Goal: Book appointment/travel/reservation

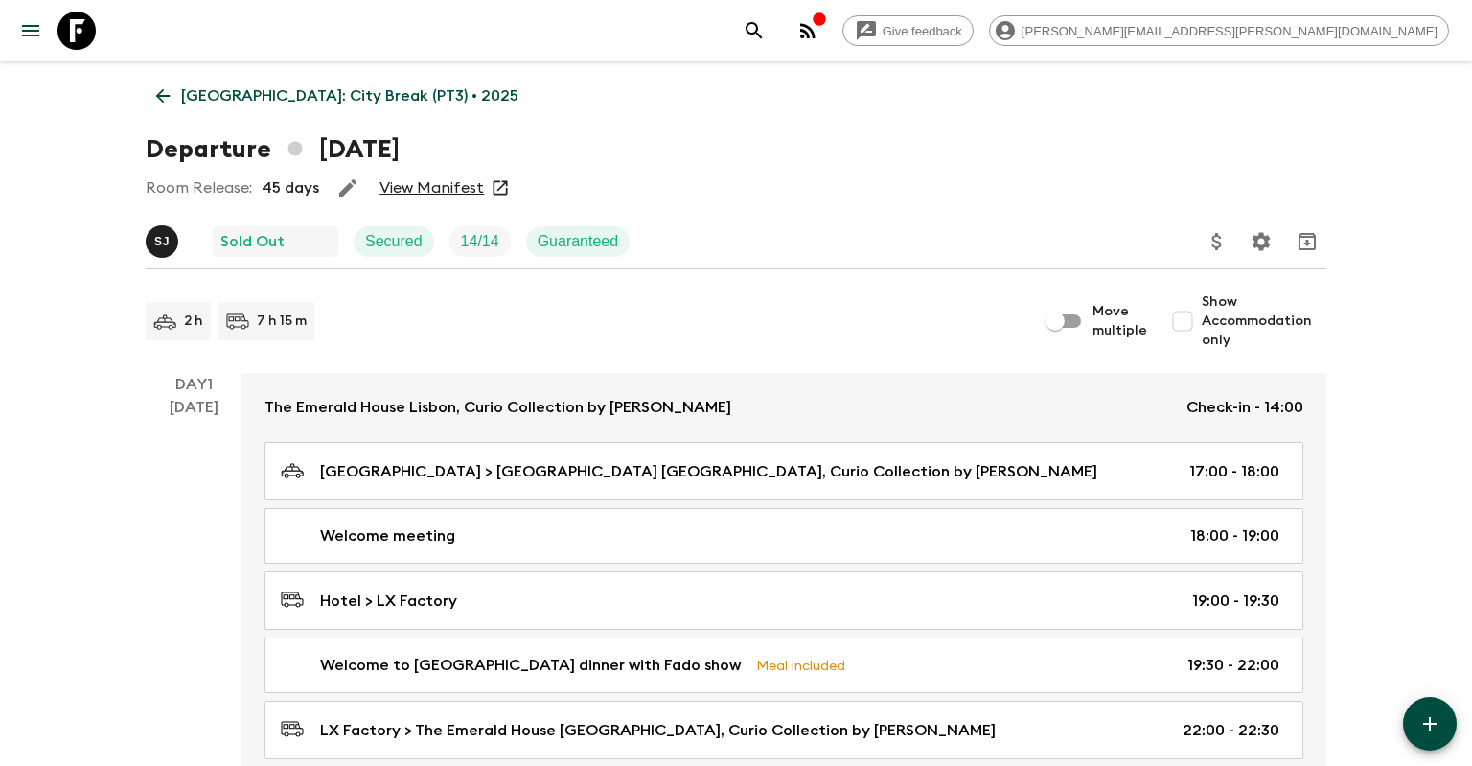
click at [174, 96] on link "[GEOGRAPHIC_DATA]: City Break (PT3) • 2025" at bounding box center [337, 96] width 383 height 38
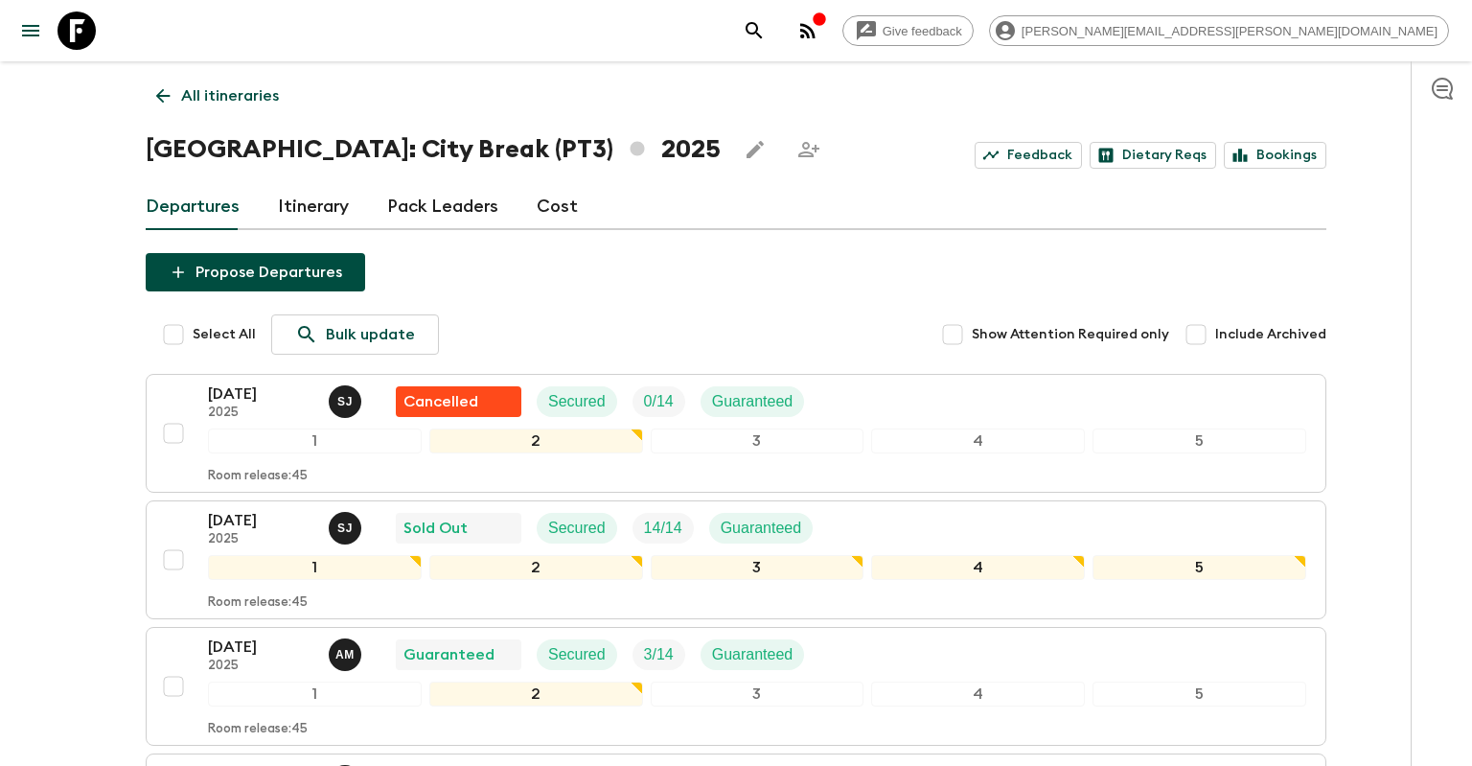
click at [54, 511] on div "Give feedback [PERSON_NAME][EMAIL_ADDRESS][PERSON_NAME][DOMAIN_NAME] All itiner…" at bounding box center [736, 523] width 1472 height 1046
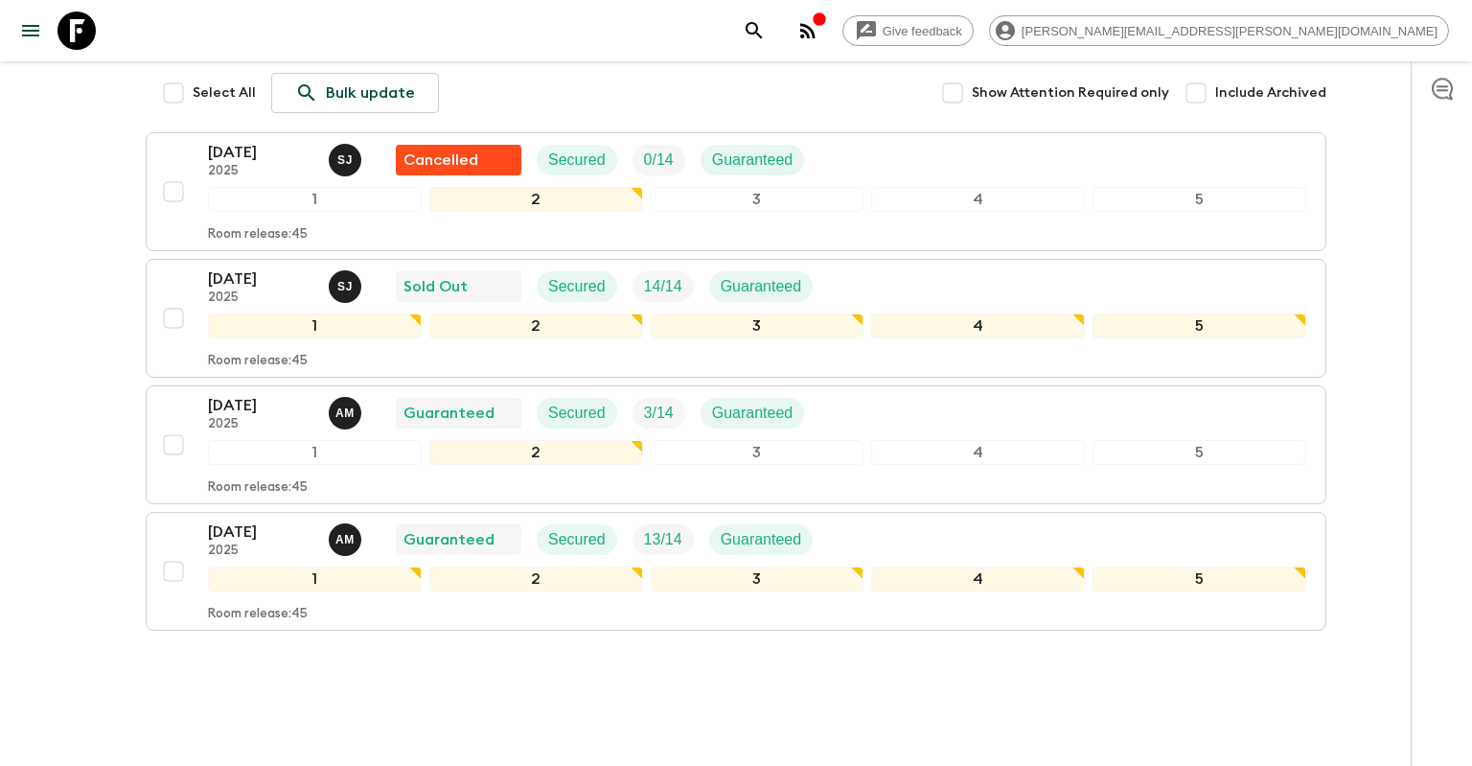
scroll to position [277, 0]
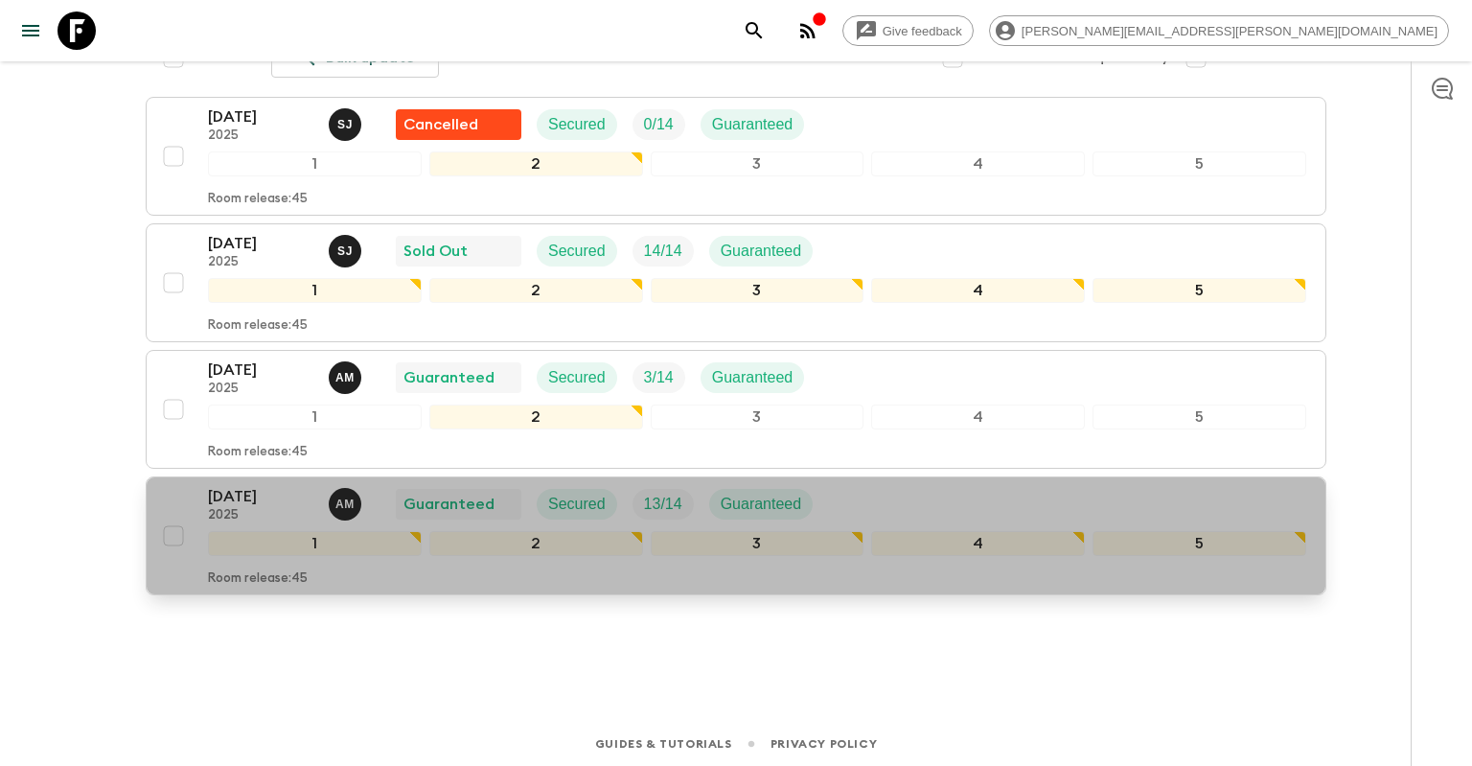
click at [266, 494] on p "[DATE]" at bounding box center [260, 496] width 105 height 23
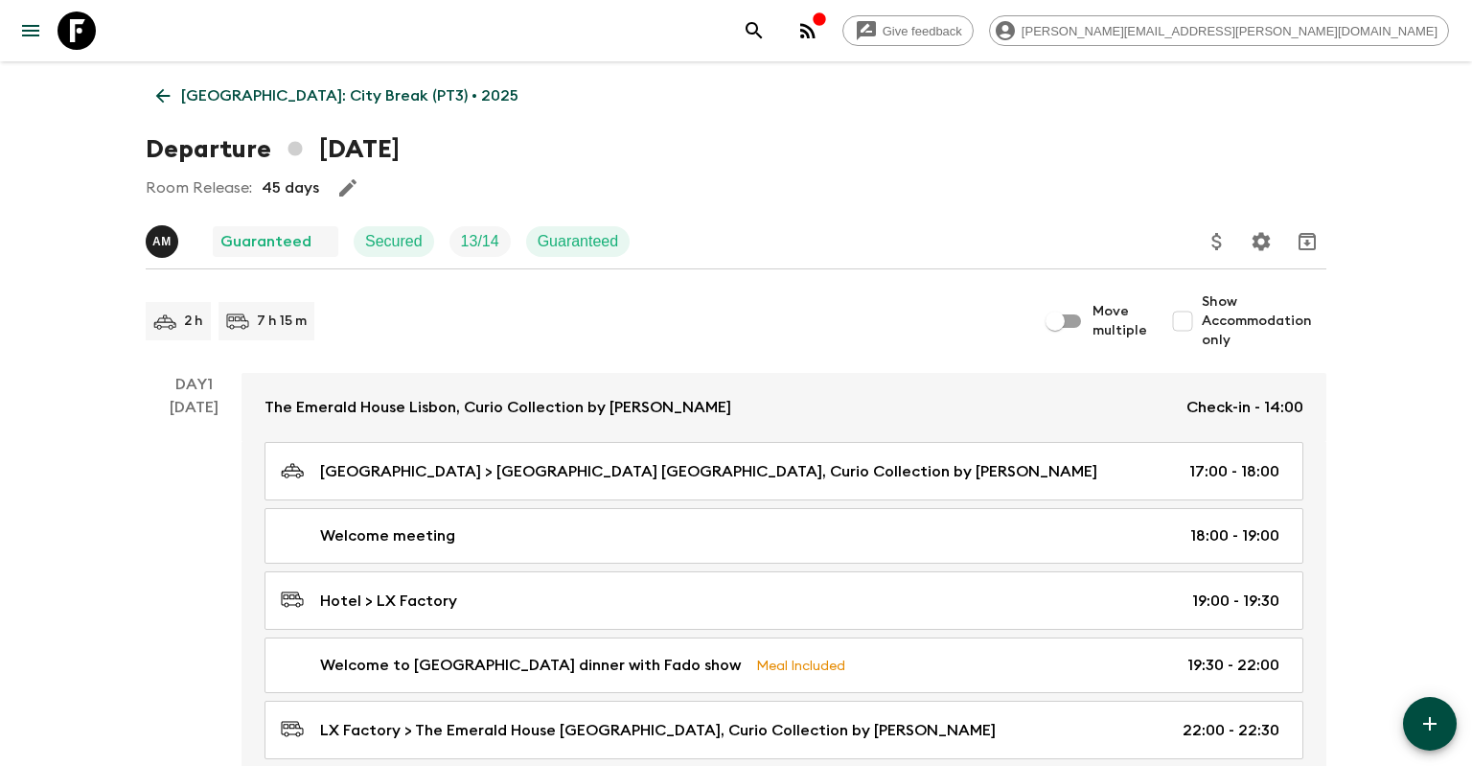
click at [172, 95] on icon at bounding box center [162, 95] width 21 height 21
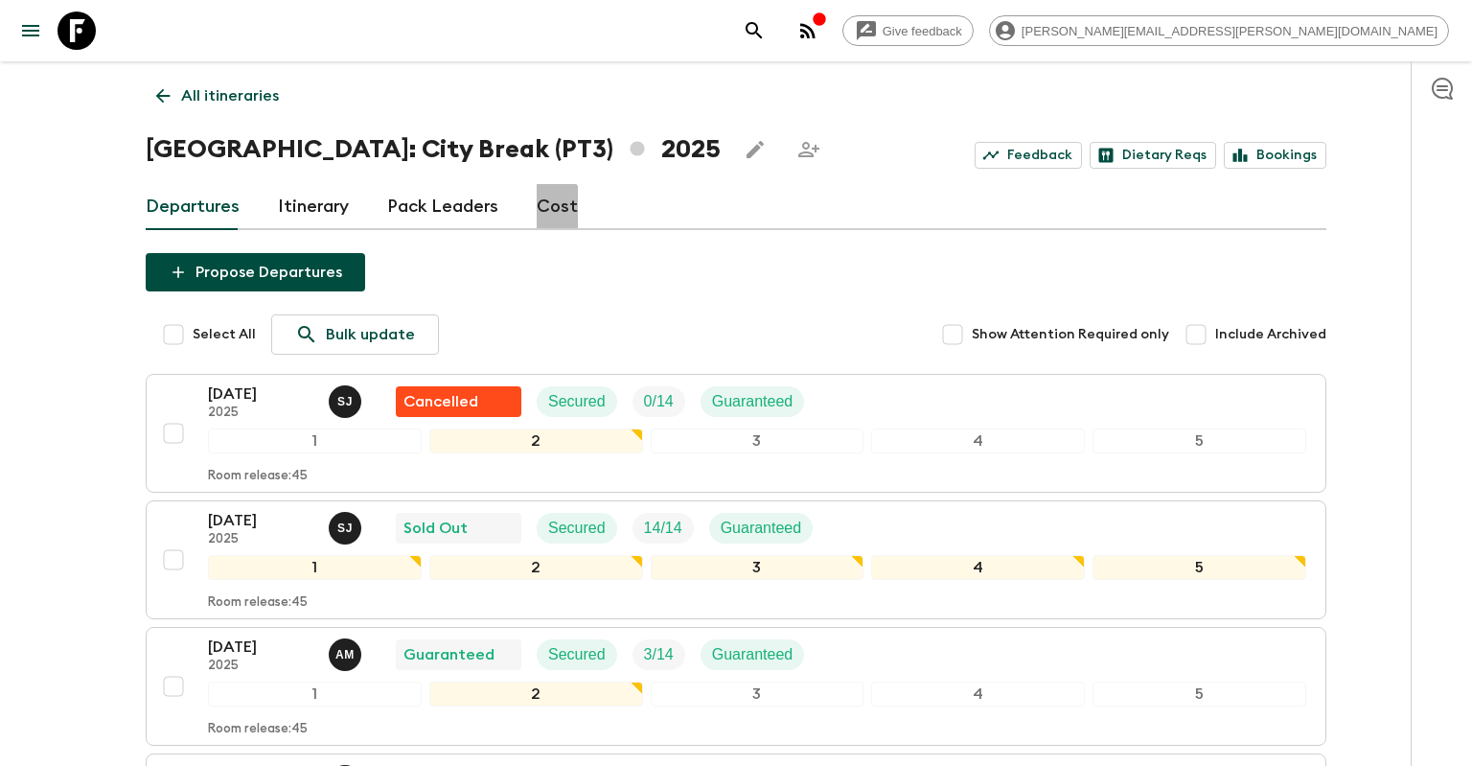
click at [542, 212] on link "Cost" at bounding box center [557, 207] width 41 height 46
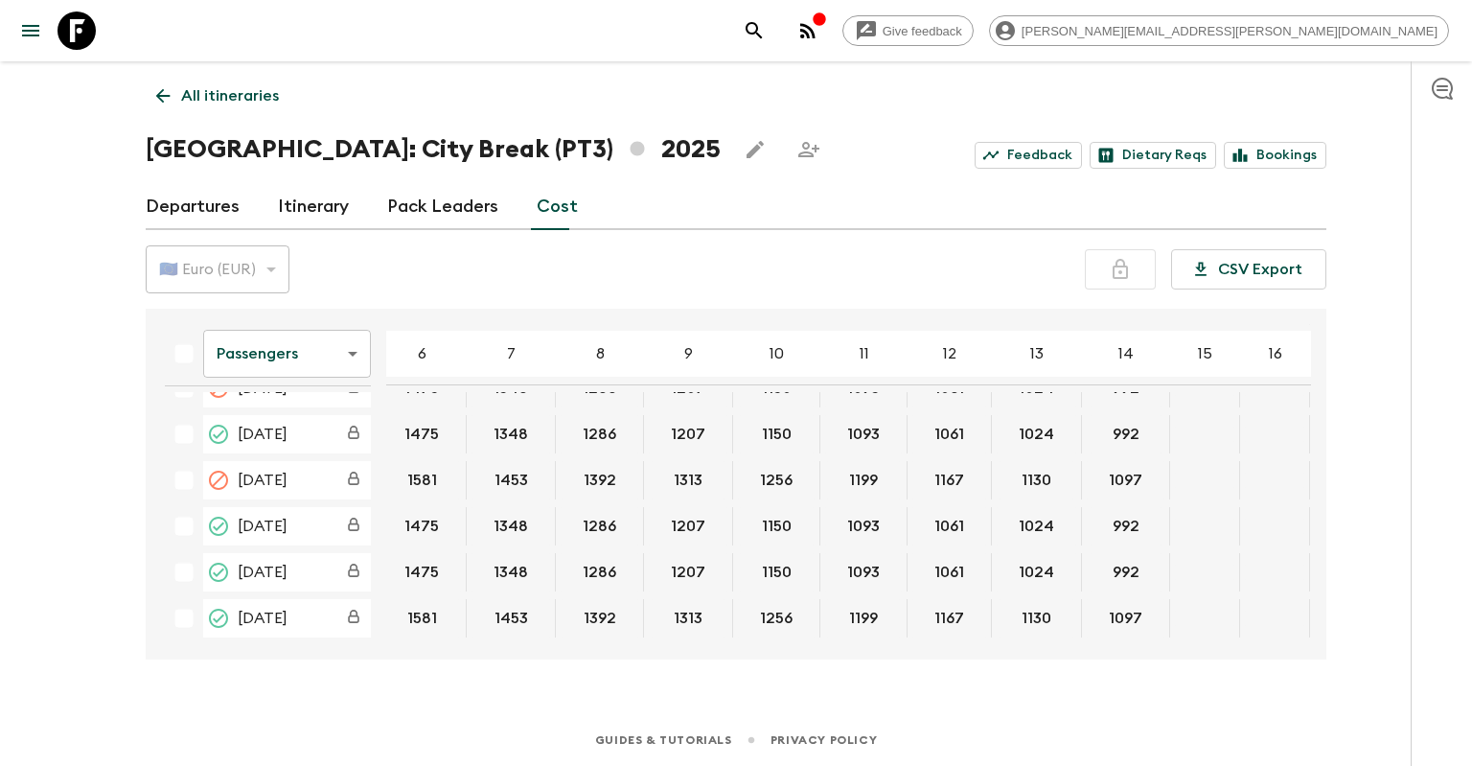
scroll to position [77, 302]
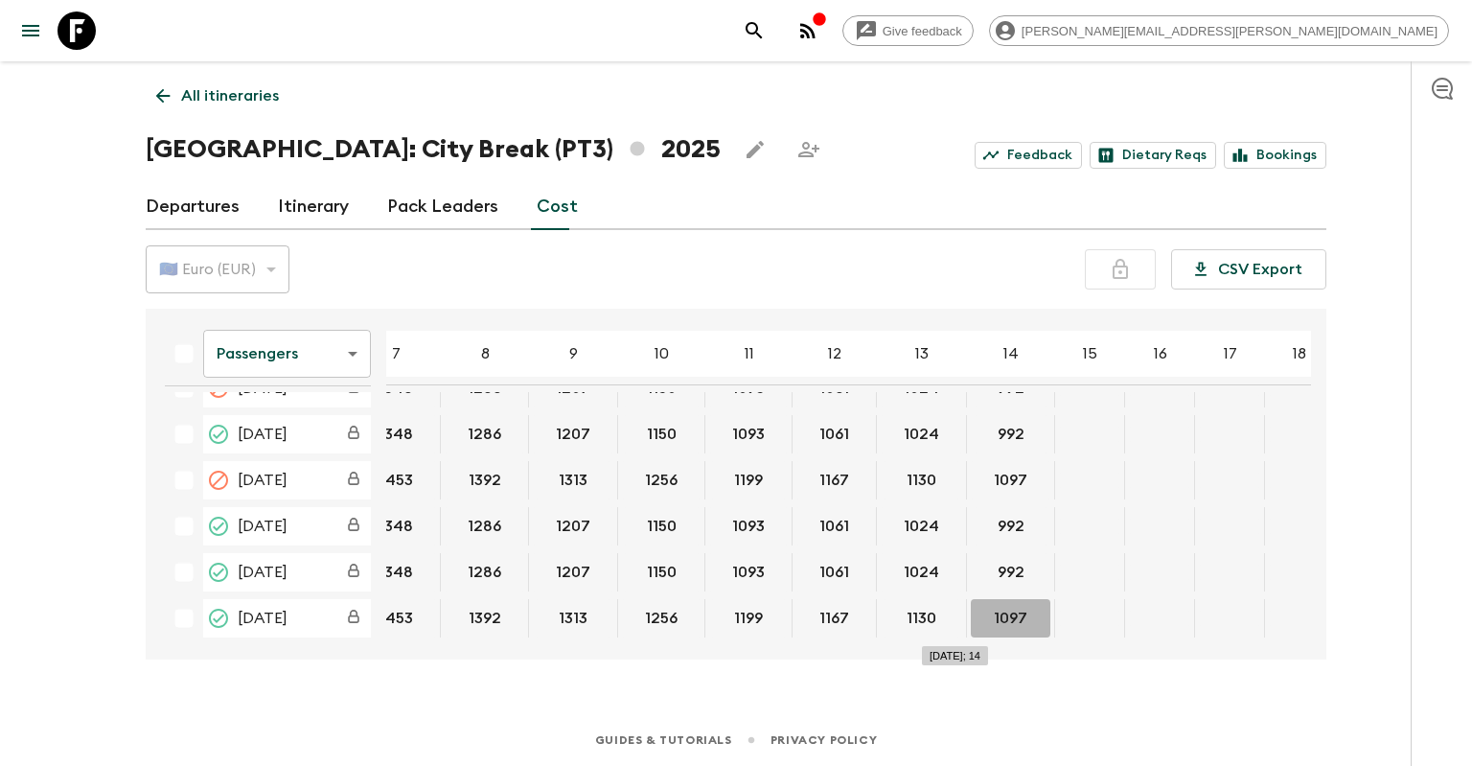
click at [971, 632] on button "1097" at bounding box center [1011, 618] width 80 height 38
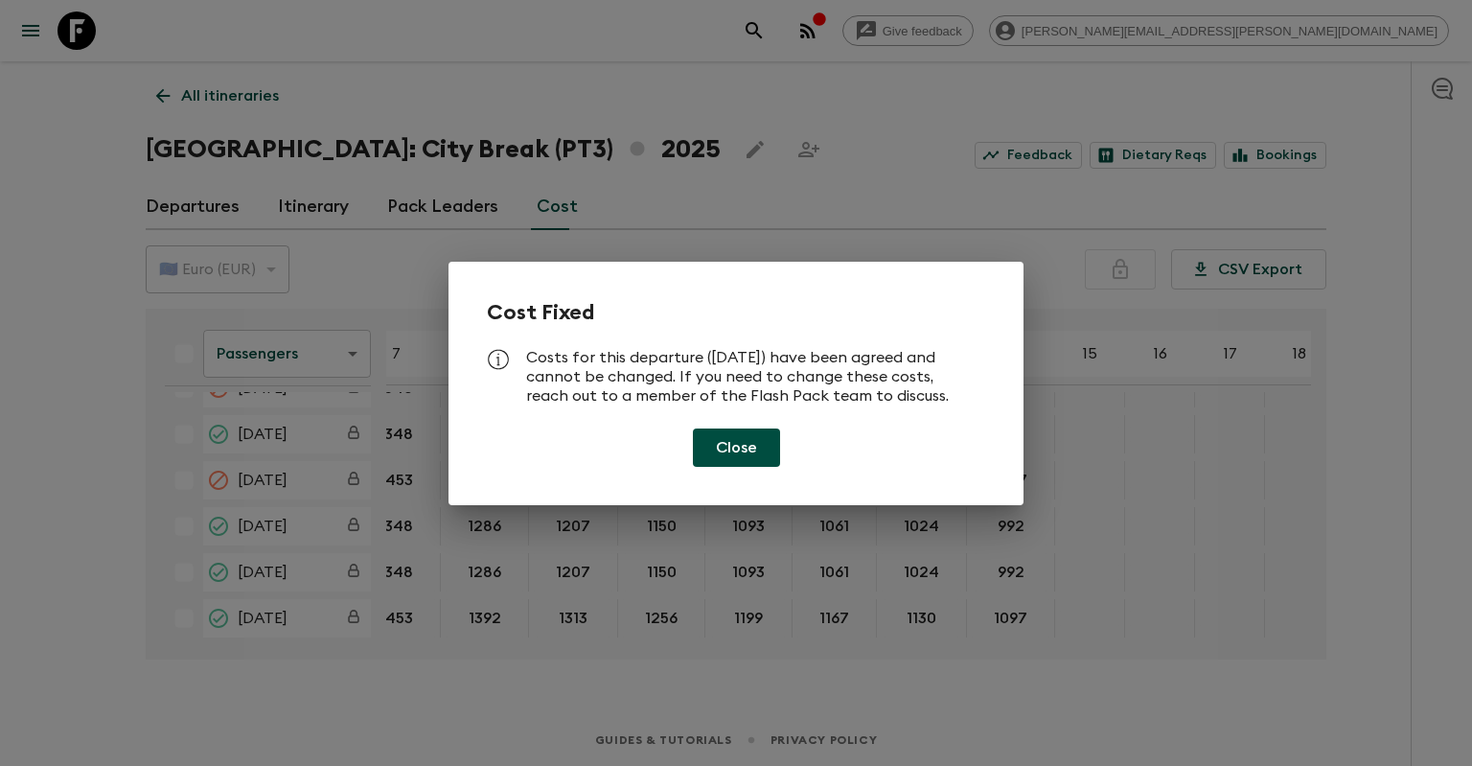
click at [747, 439] on button "Close" at bounding box center [736, 447] width 87 height 38
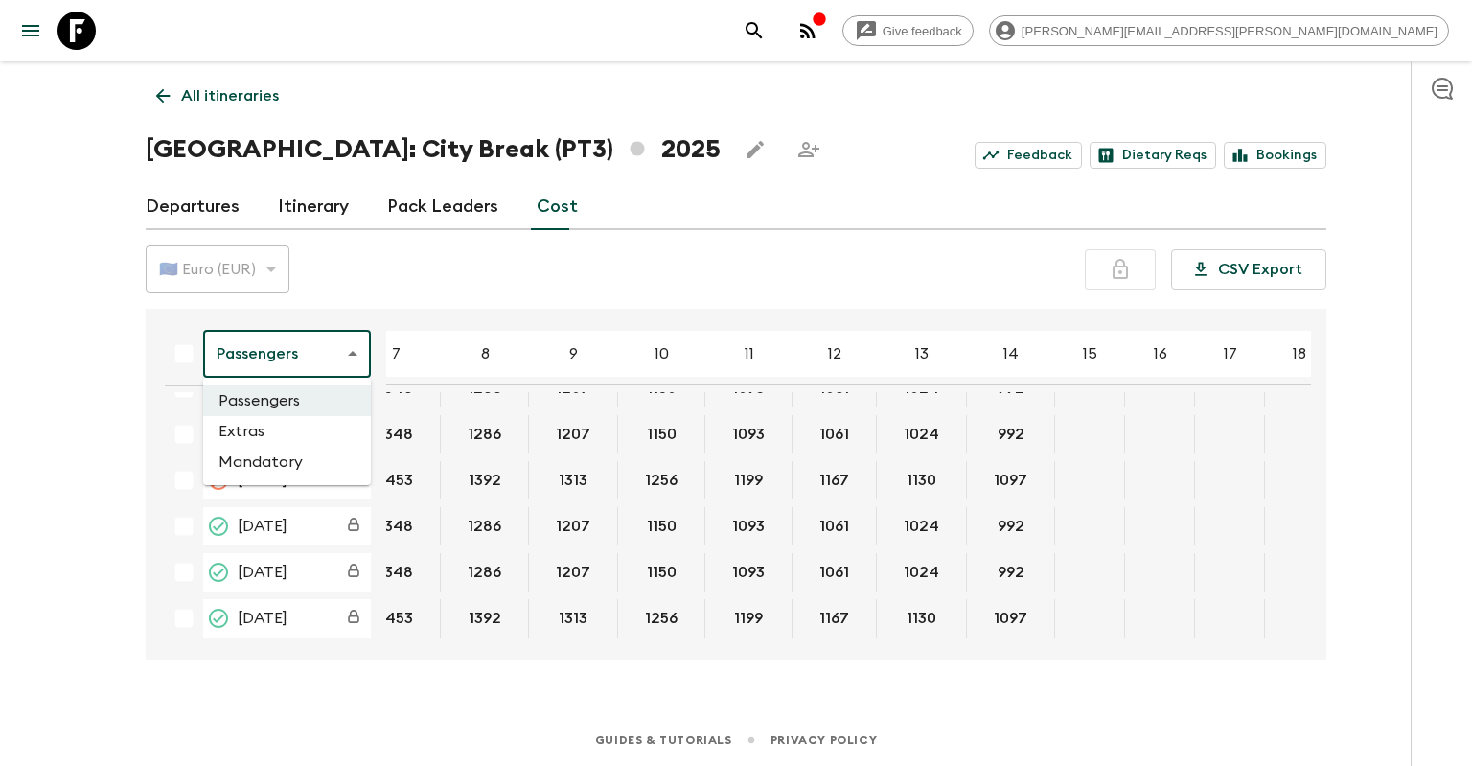
click at [335, 380] on body "Give feedback [PERSON_NAME][EMAIL_ADDRESS][PERSON_NAME][DOMAIN_NAME] All itiner…" at bounding box center [736, 383] width 1472 height 766
click at [310, 434] on li "Extras" at bounding box center [287, 431] width 168 height 31
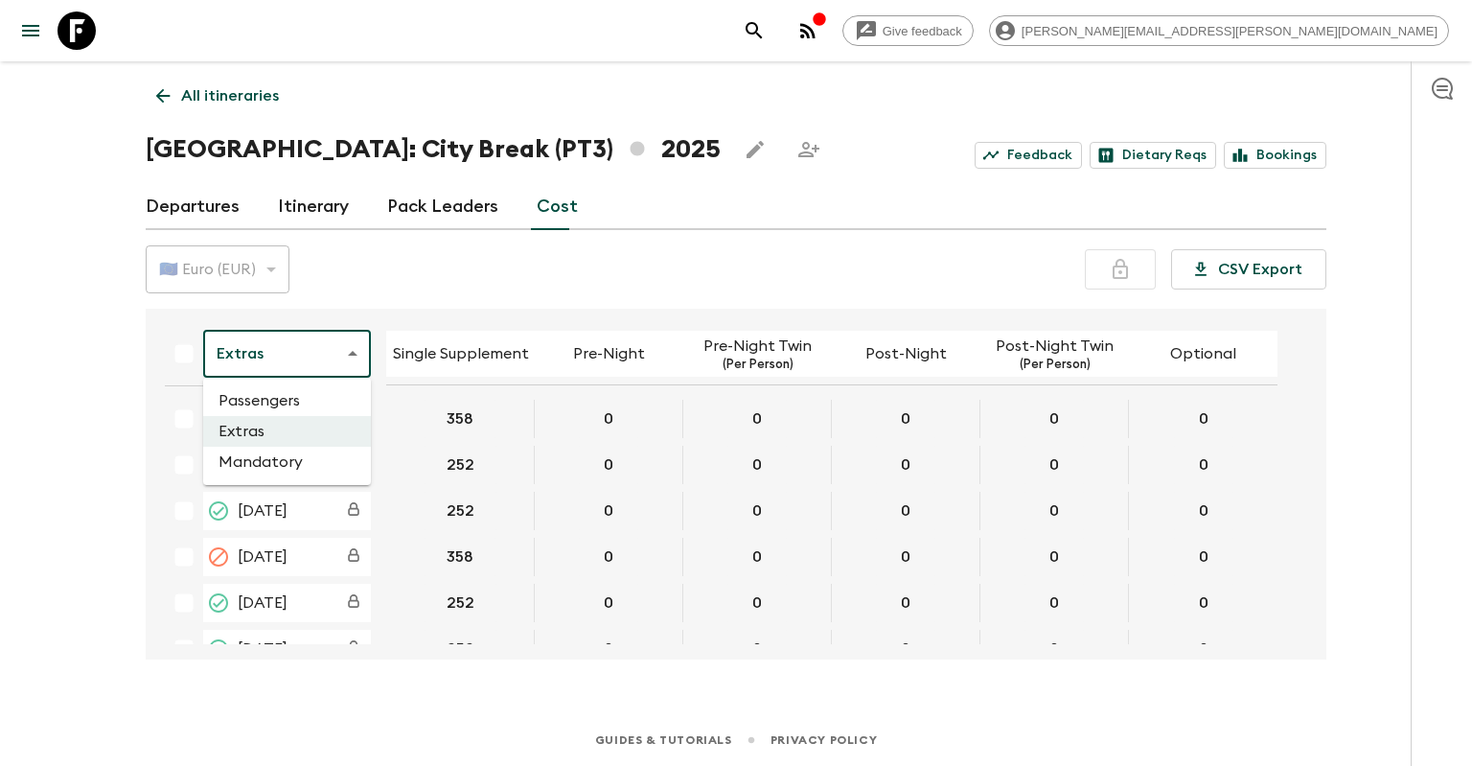
click at [288, 349] on body "Give feedback [PERSON_NAME][EMAIL_ADDRESS][PERSON_NAME][DOMAIN_NAME] All itiner…" at bounding box center [736, 383] width 1472 height 766
click at [303, 462] on li "Mandatory" at bounding box center [287, 461] width 168 height 31
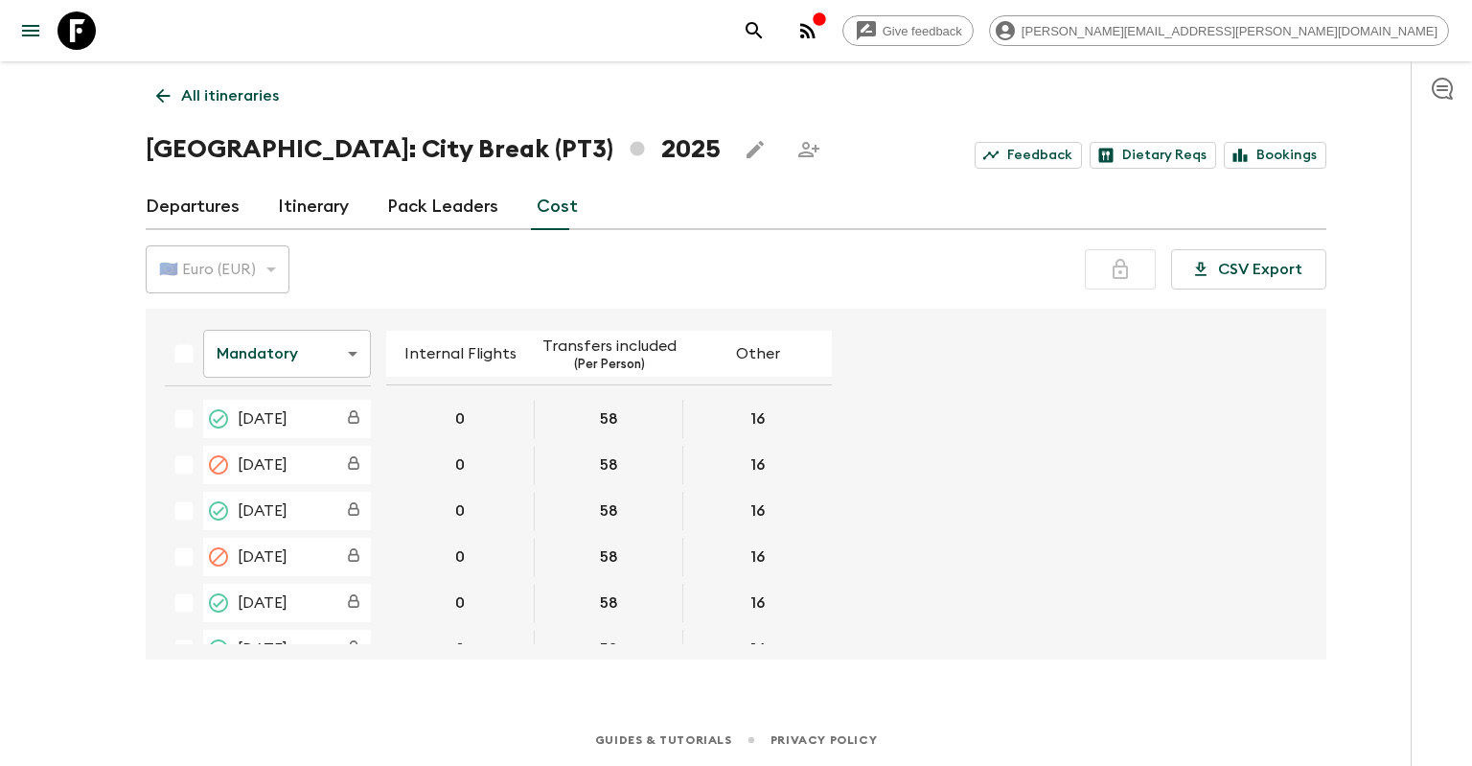
click at [1280, 384] on form "Mandatory mandatoryCost ​ Internal Flights Transfers included (Per Person) Othe…" at bounding box center [726, 518] width 1154 height 405
click at [167, 91] on icon at bounding box center [162, 95] width 21 height 21
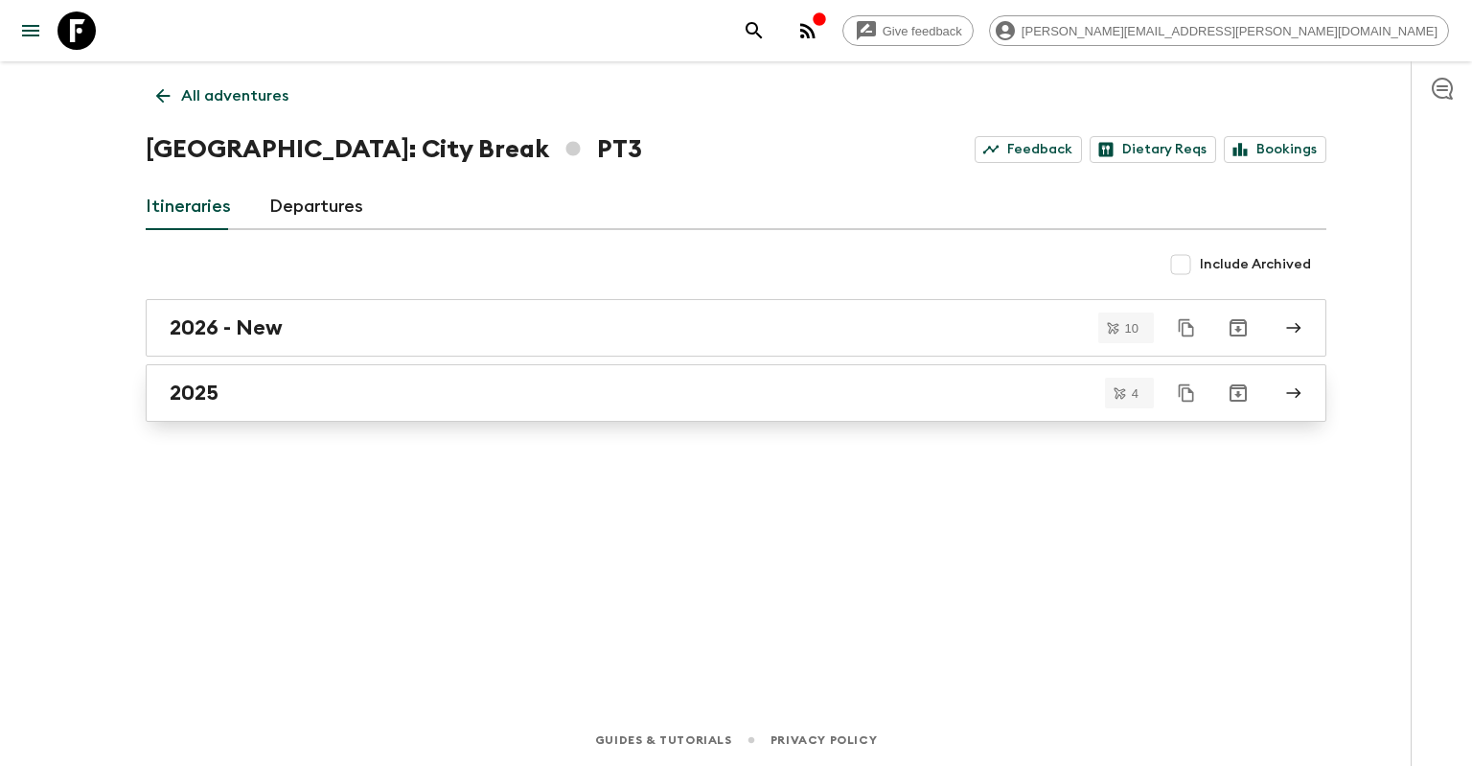
click at [377, 390] on div "2025" at bounding box center [718, 392] width 1096 height 25
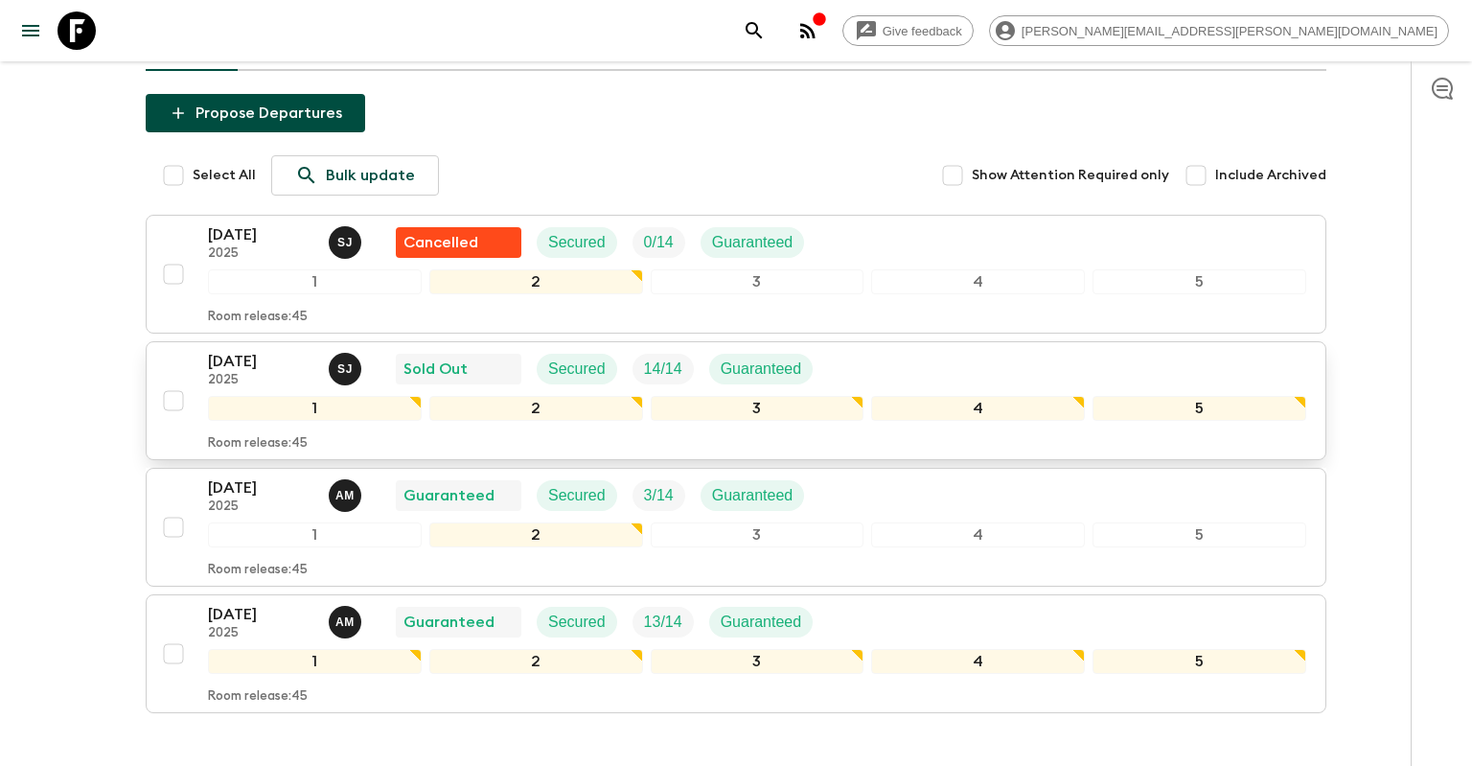
scroll to position [277, 0]
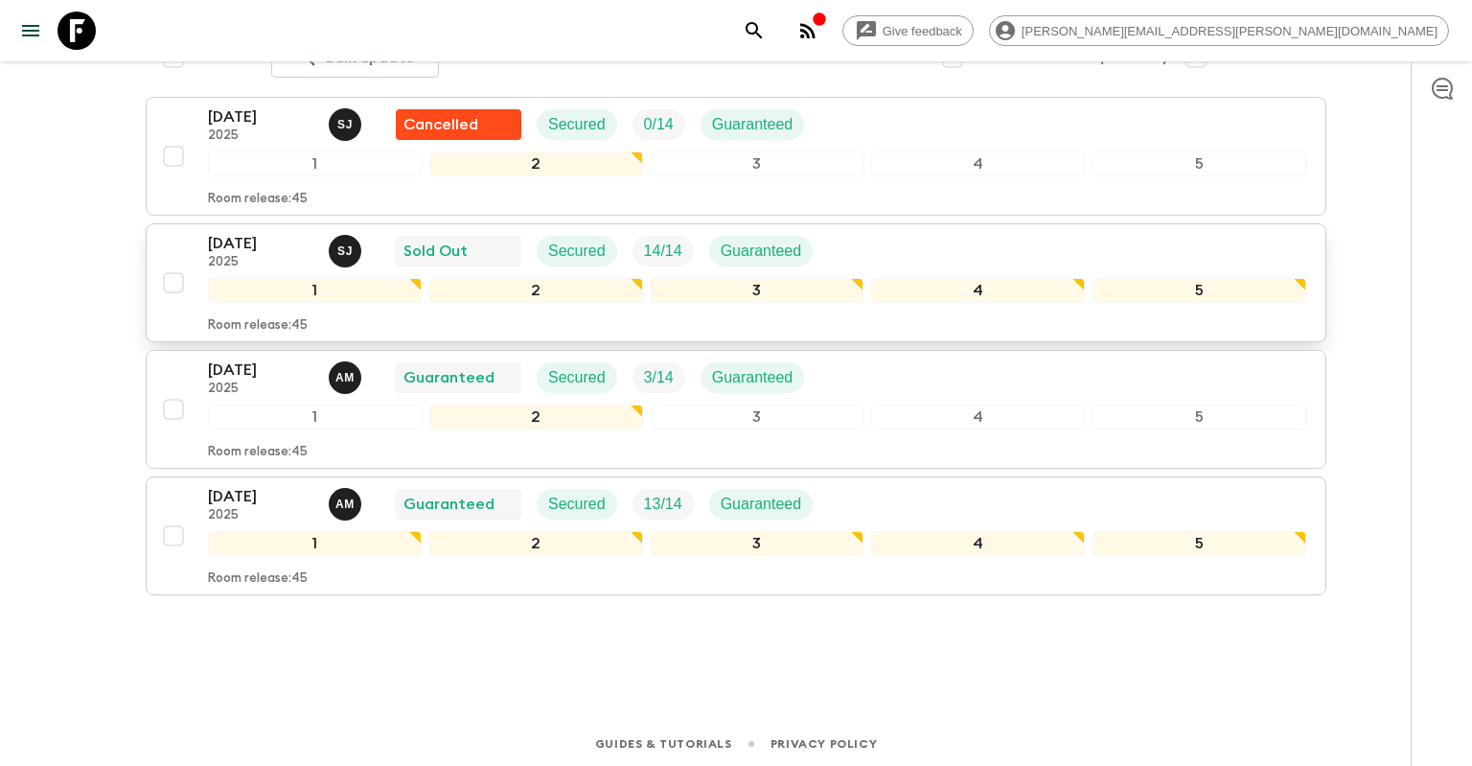
click at [276, 259] on p "2025" at bounding box center [260, 262] width 105 height 15
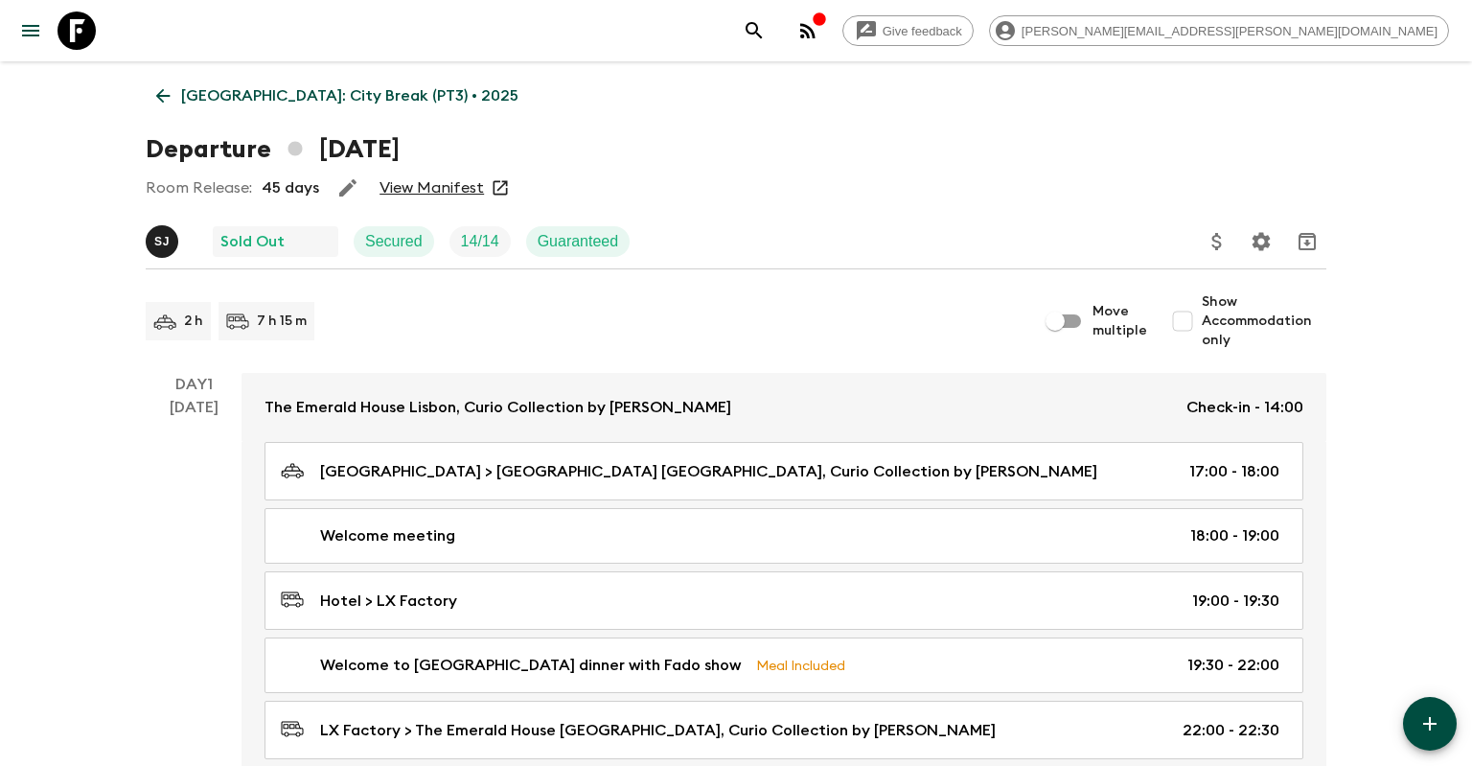
click at [403, 182] on link "View Manifest" at bounding box center [431, 187] width 104 height 19
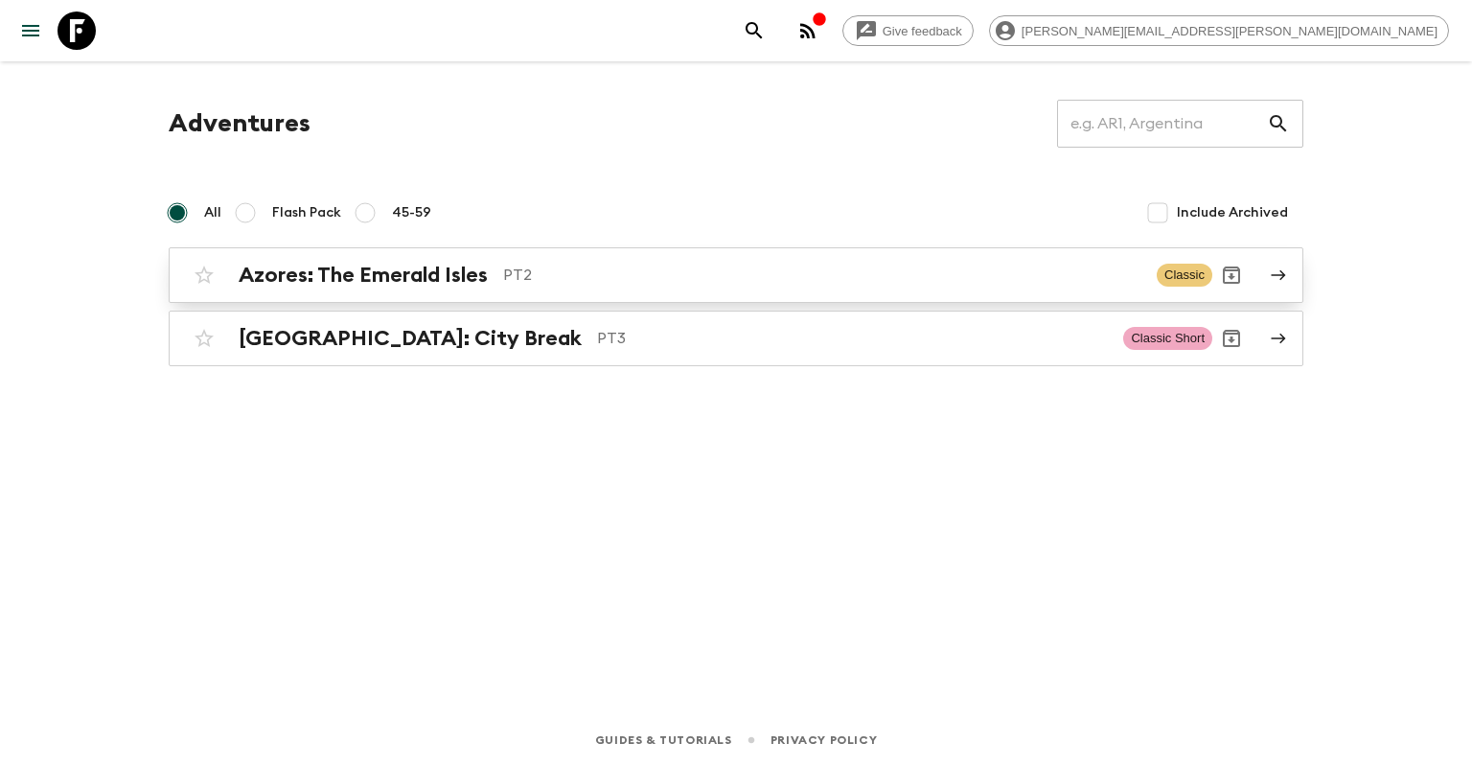
click at [343, 278] on h2 "Azores: The Emerald Isles" at bounding box center [363, 275] width 249 height 25
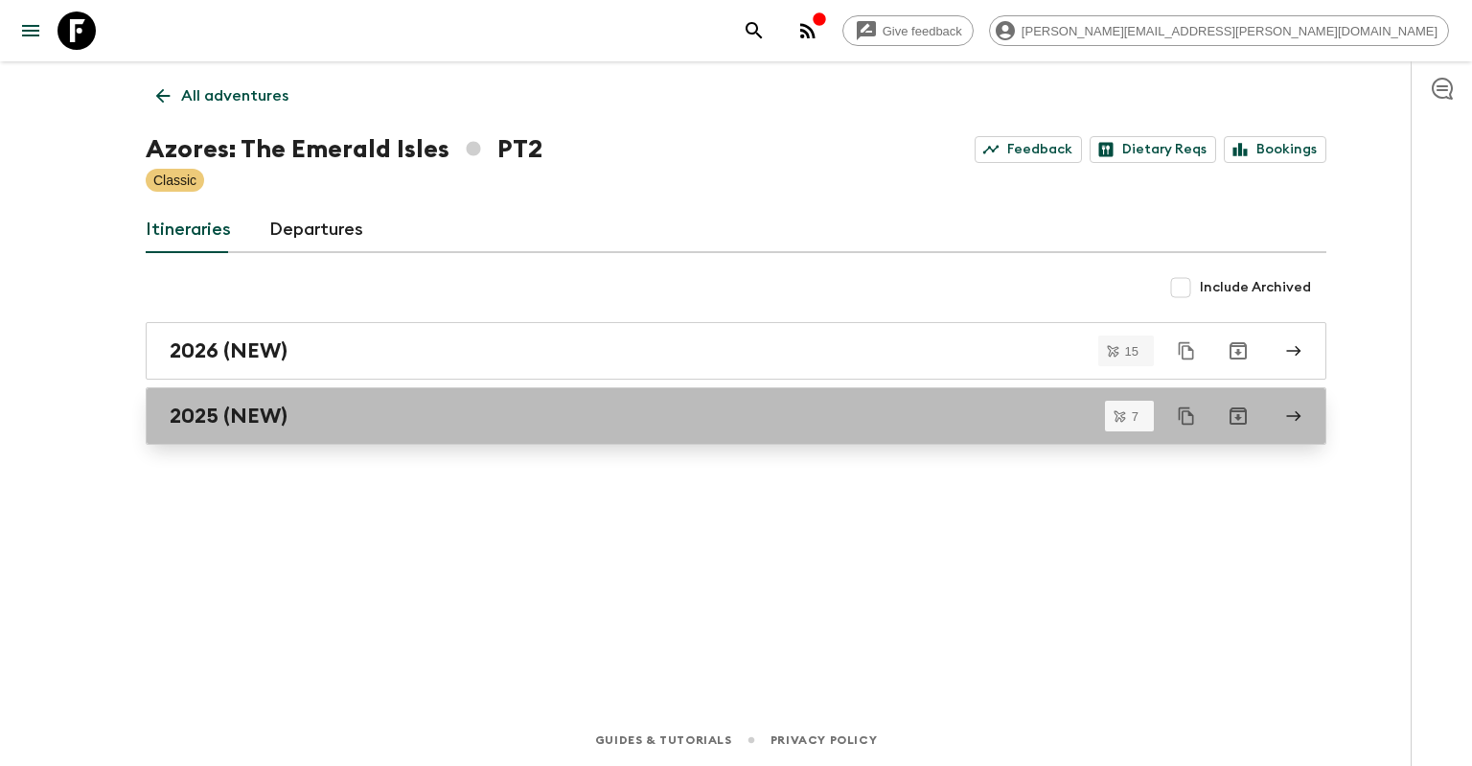
click at [326, 420] on div "2025 (NEW)" at bounding box center [718, 415] width 1096 height 25
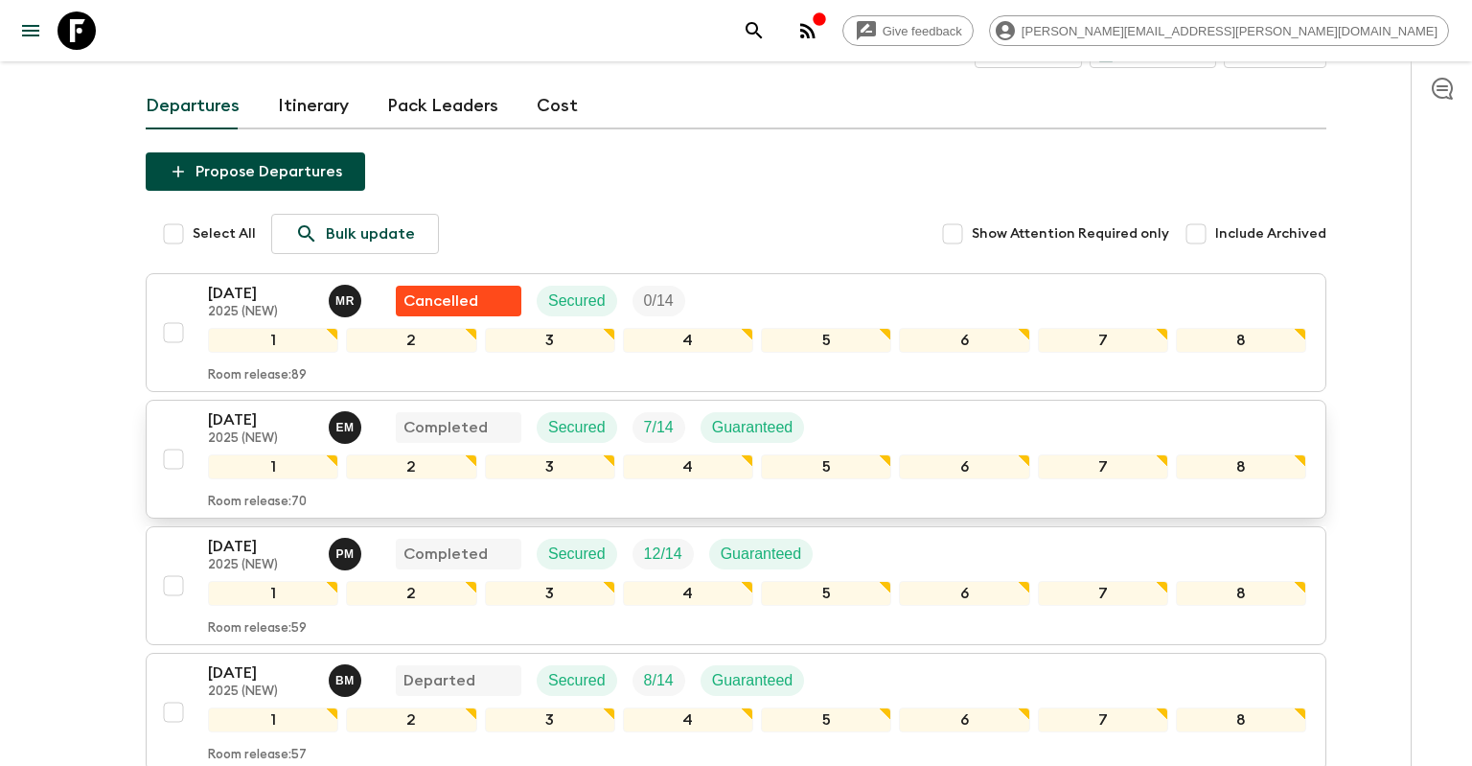
scroll to position [506, 0]
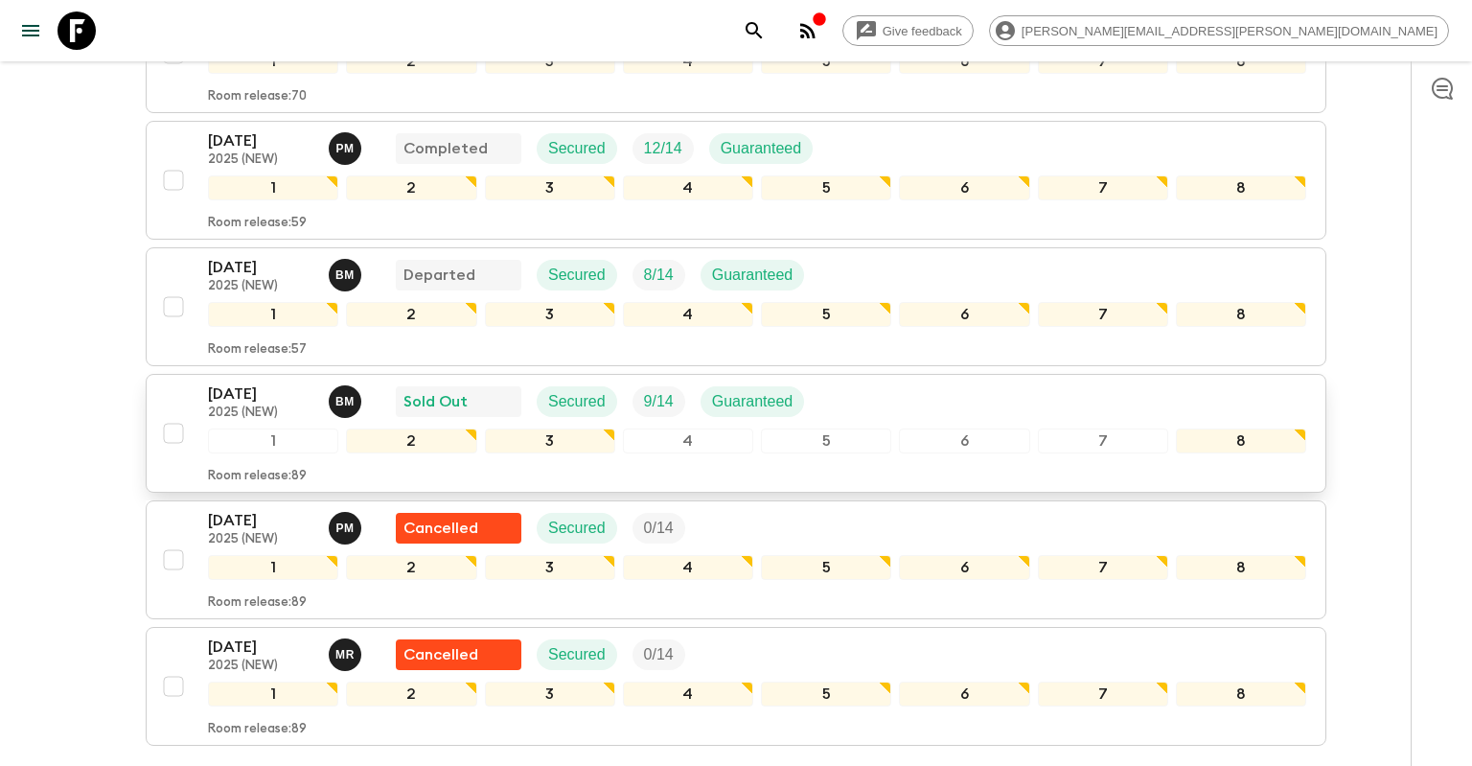
click at [272, 405] on p "2025 (NEW)" at bounding box center [260, 412] width 105 height 15
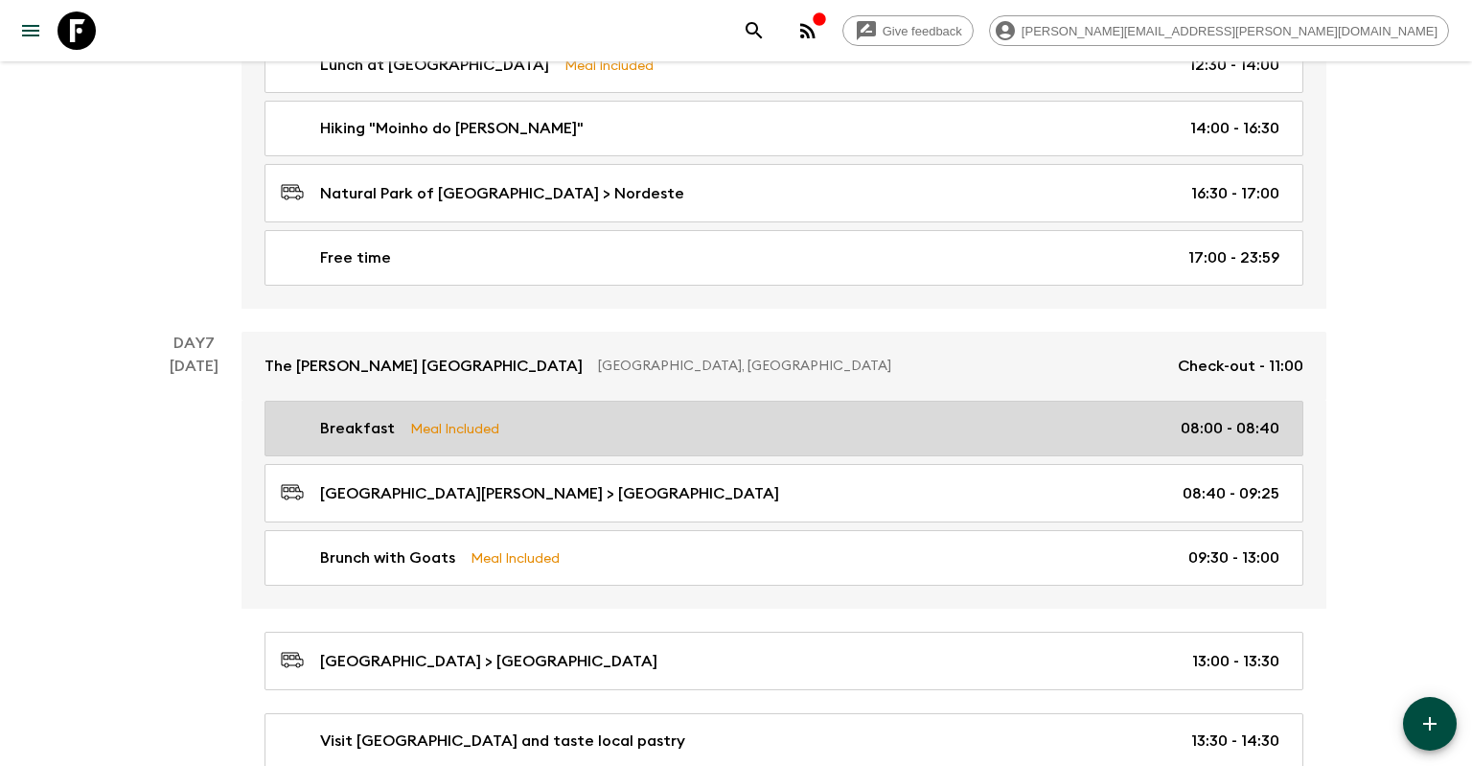
scroll to position [3955, 0]
